Goal: Task Accomplishment & Management: Manage account settings

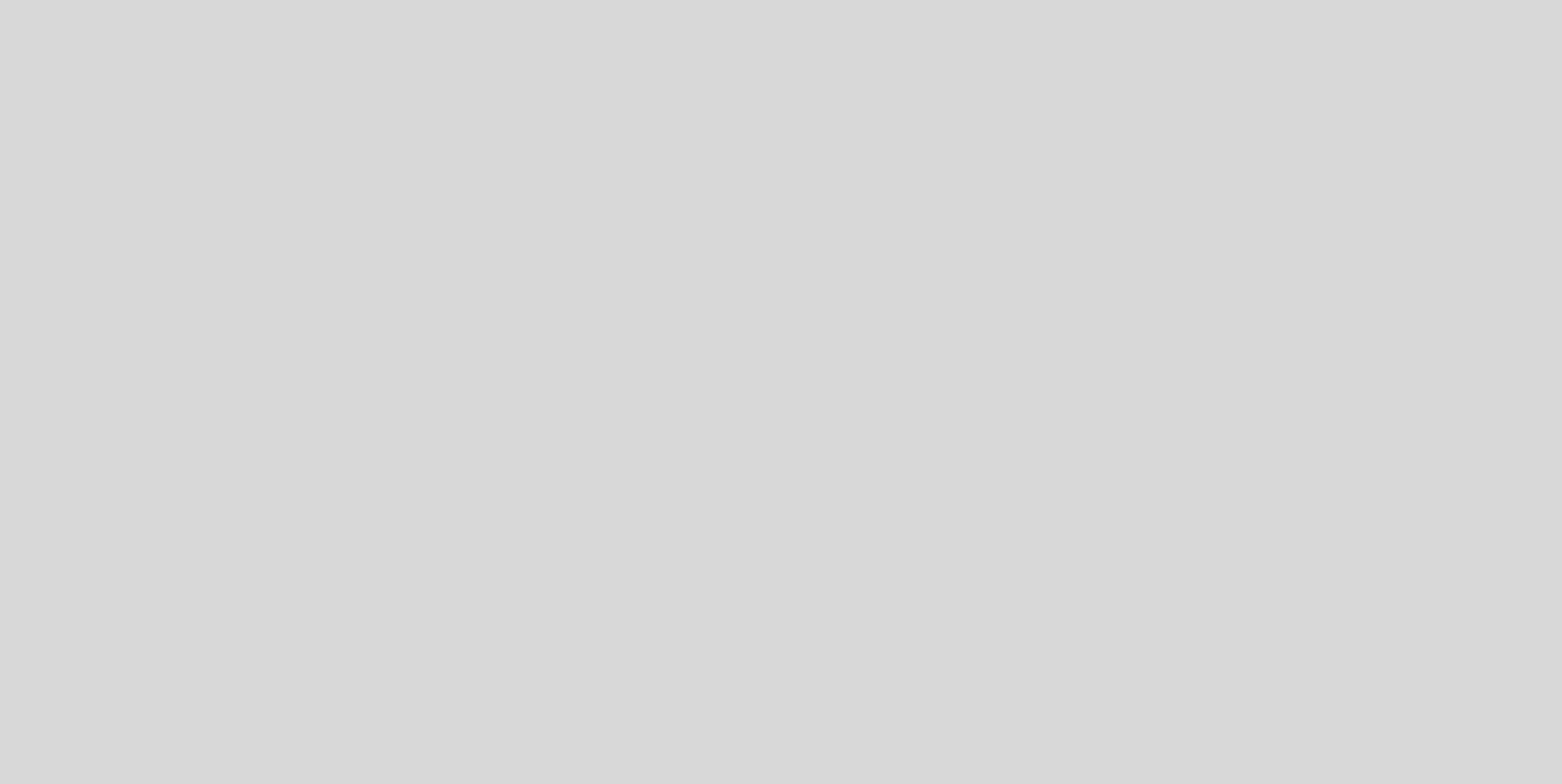
select select "es"
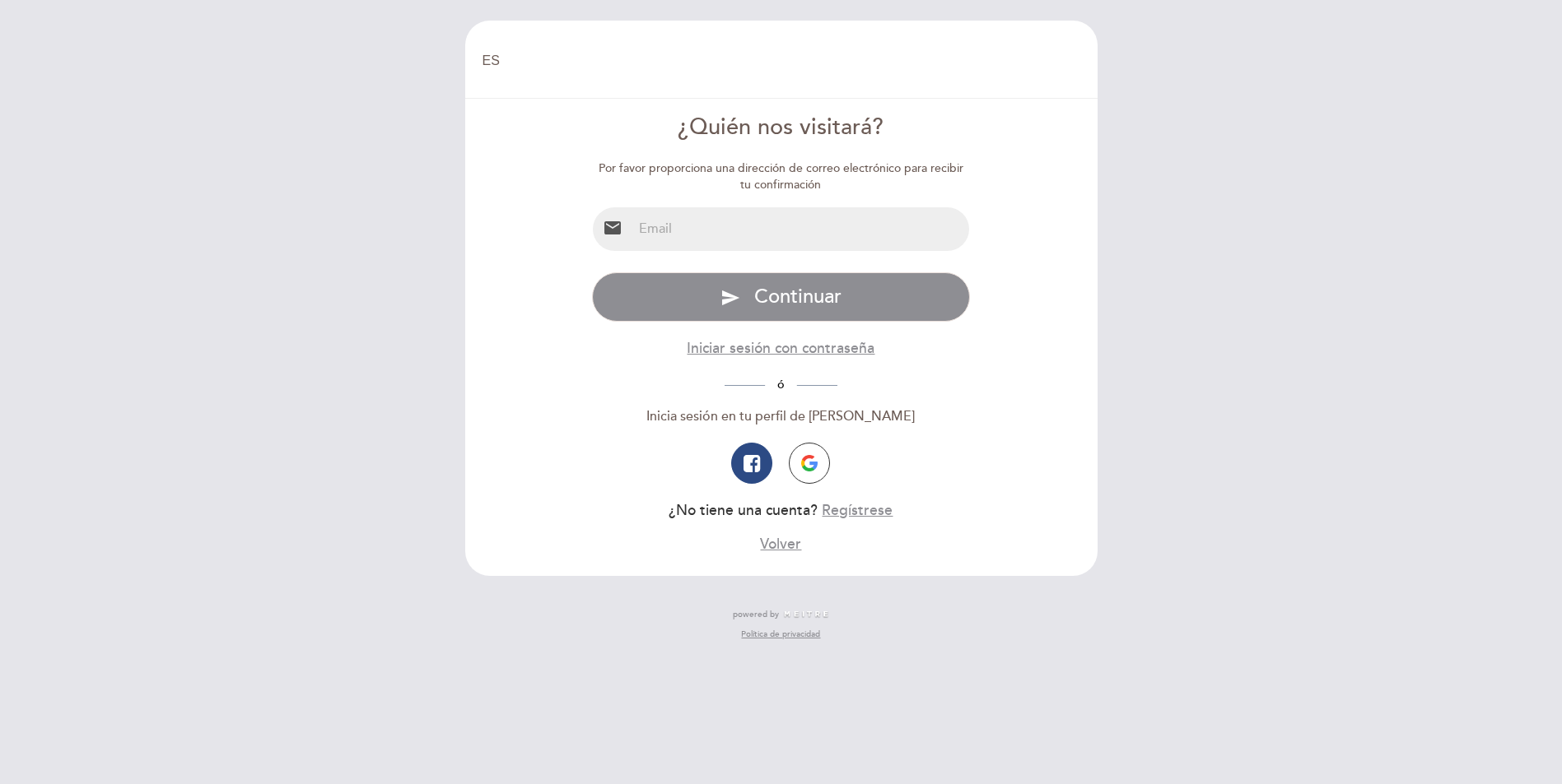
click at [747, 231] on input "email" at bounding box center [800, 229] width 336 height 43
type input "[EMAIL_ADDRESS][DOMAIN_NAME]"
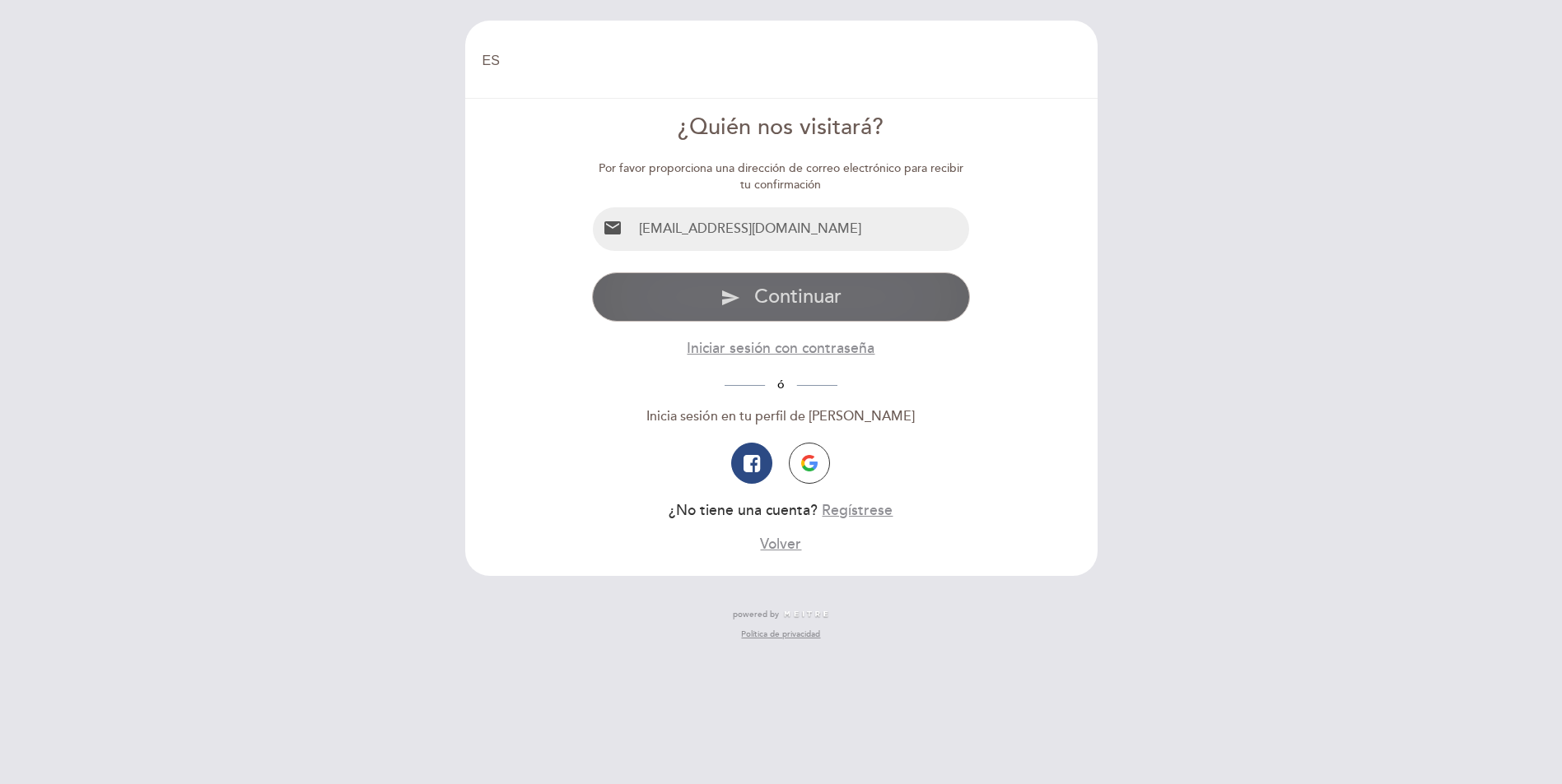
click at [798, 300] on span "Continuar" at bounding box center [798, 297] width 87 height 24
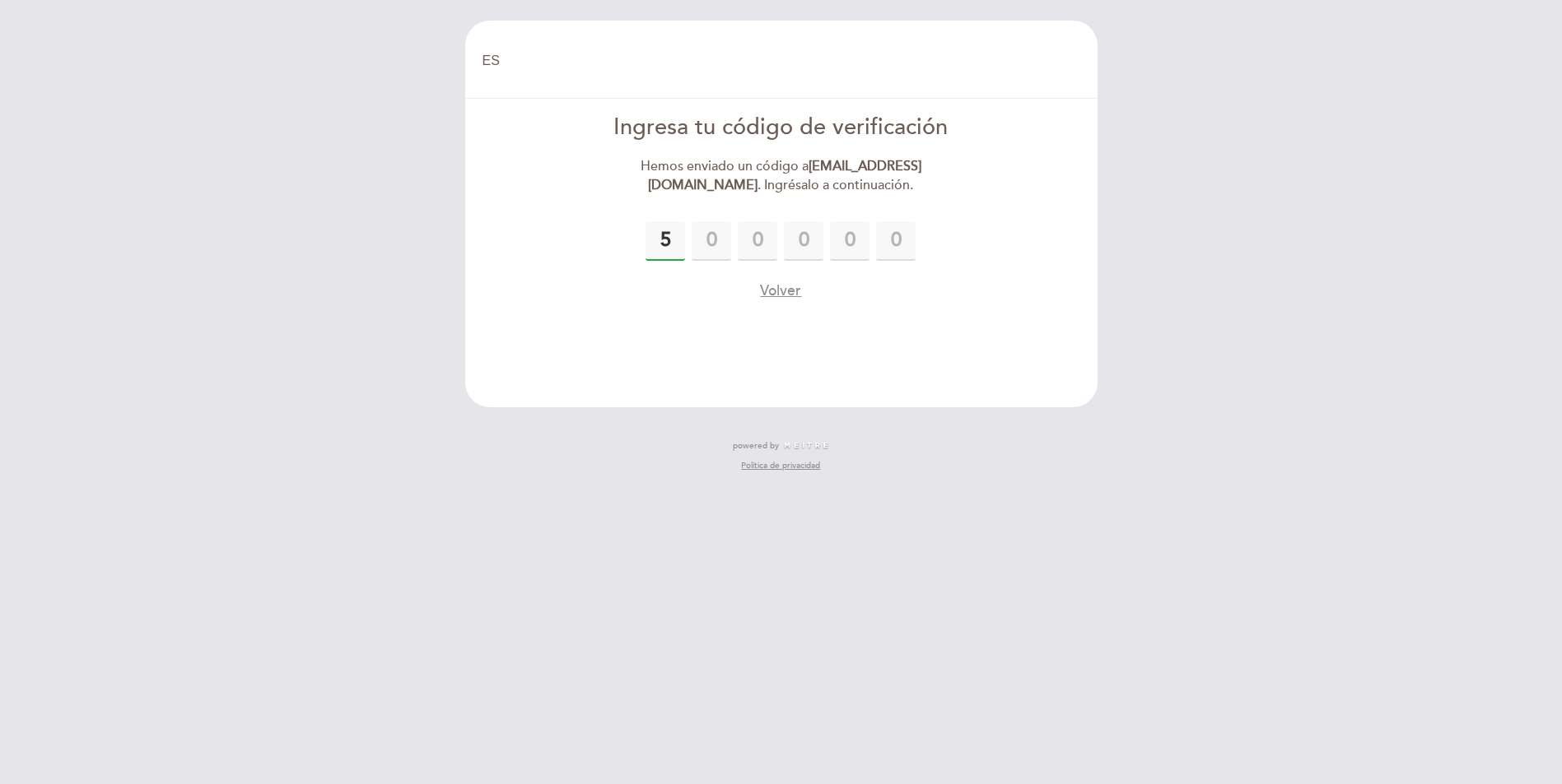
type input "5"
type input "4"
type input "8"
type input "2"
type input "5"
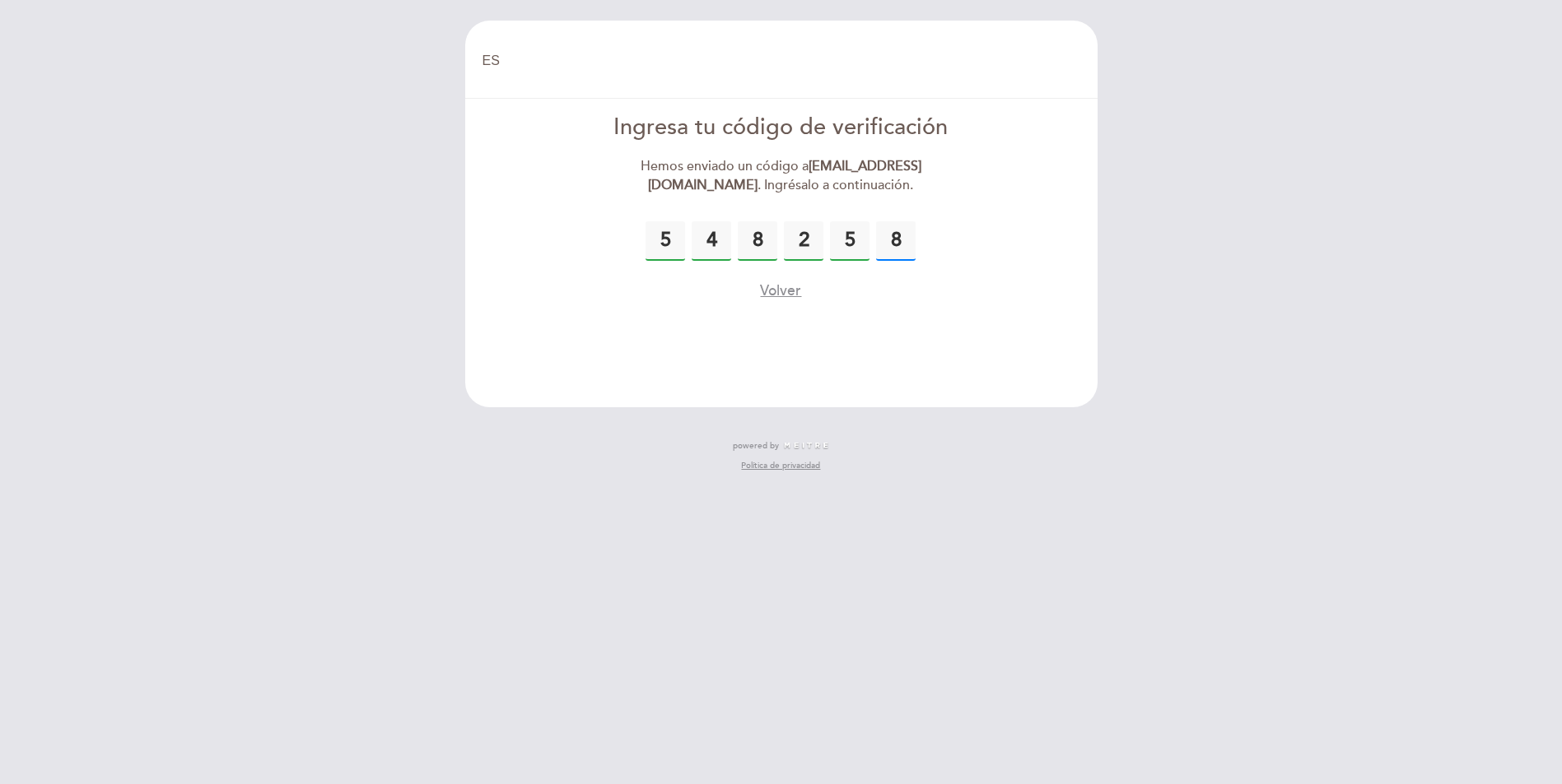
type input "8"
